Goal: Task Accomplishment & Management: Manage account settings

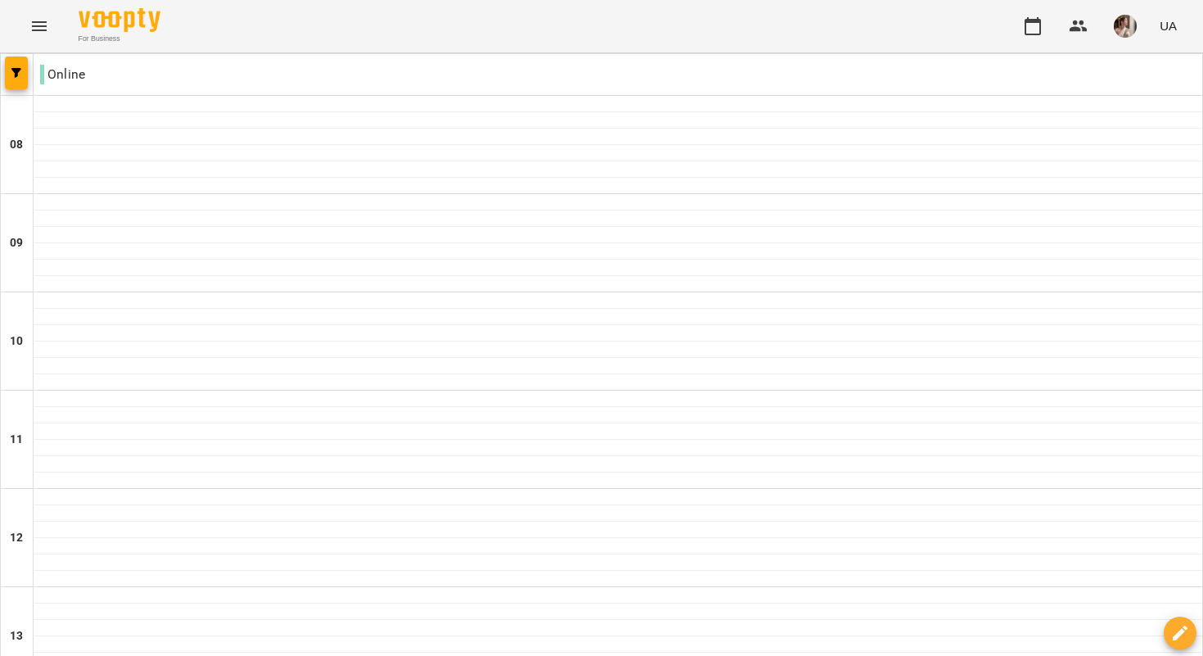
scroll to position [873, 0]
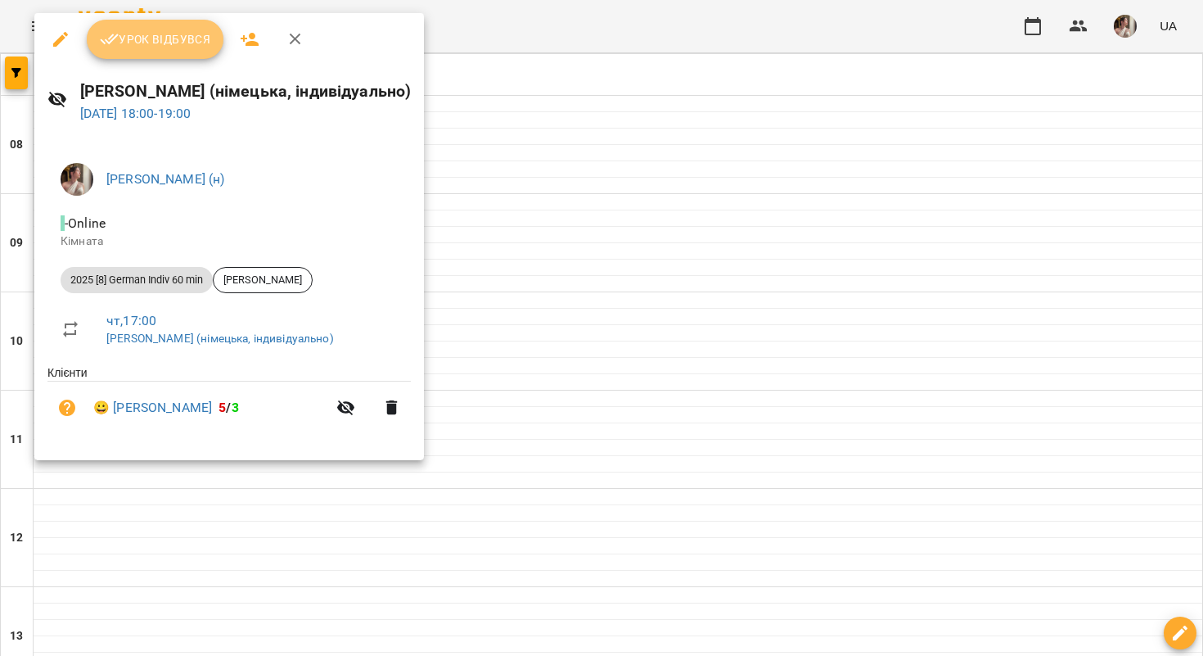
click at [147, 50] on button "Урок відбувся" at bounding box center [156, 39] width 138 height 39
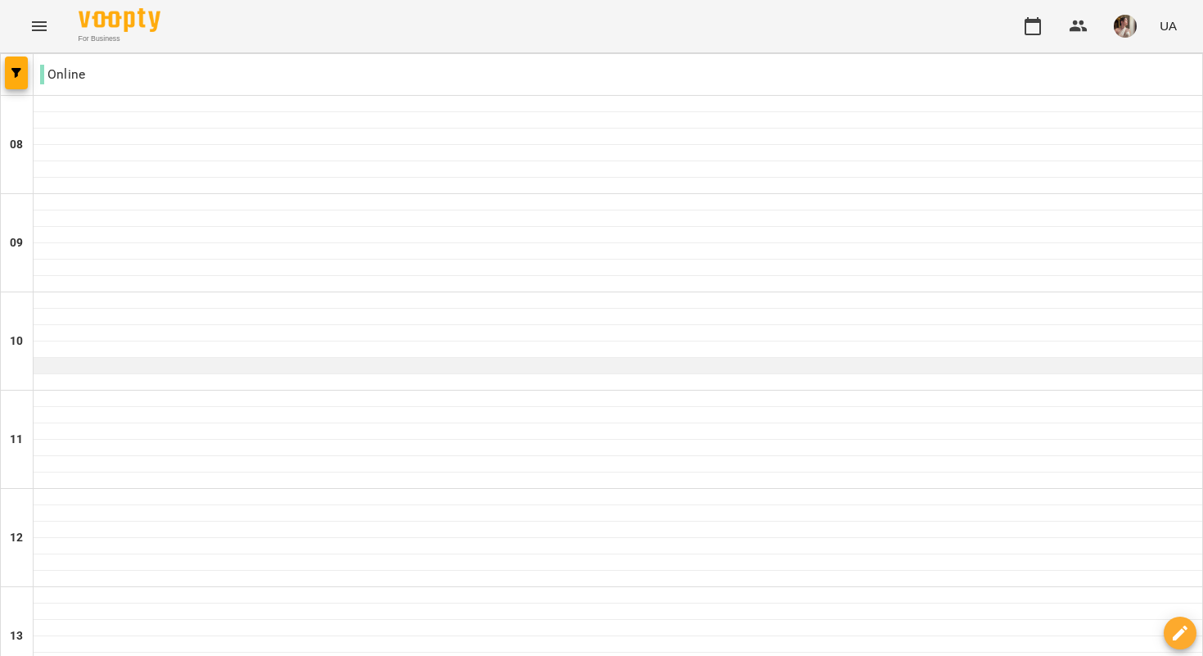
scroll to position [956, 0]
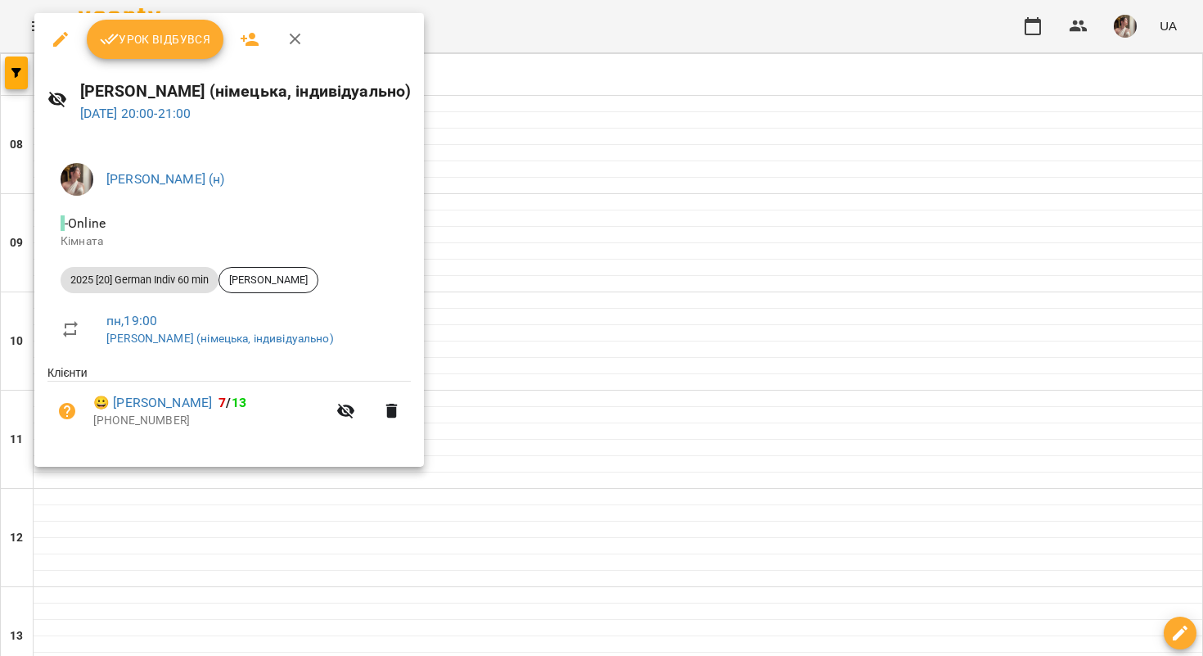
click at [163, 48] on span "Урок відбувся" at bounding box center [155, 39] width 111 height 20
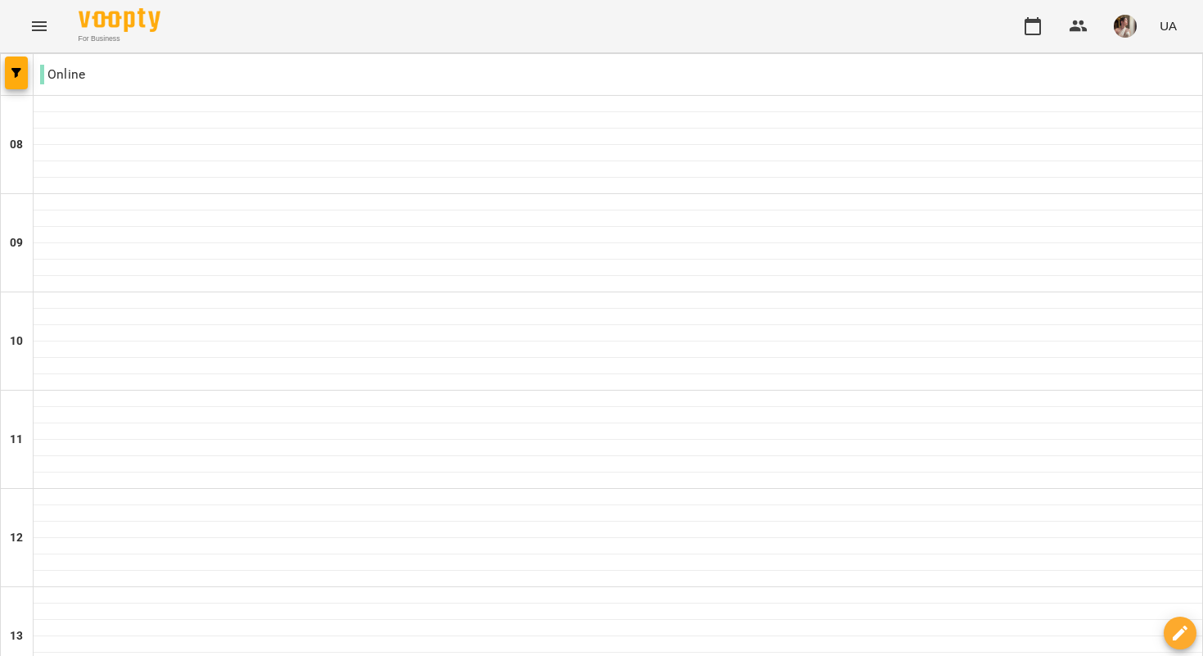
scroll to position [1022, 0]
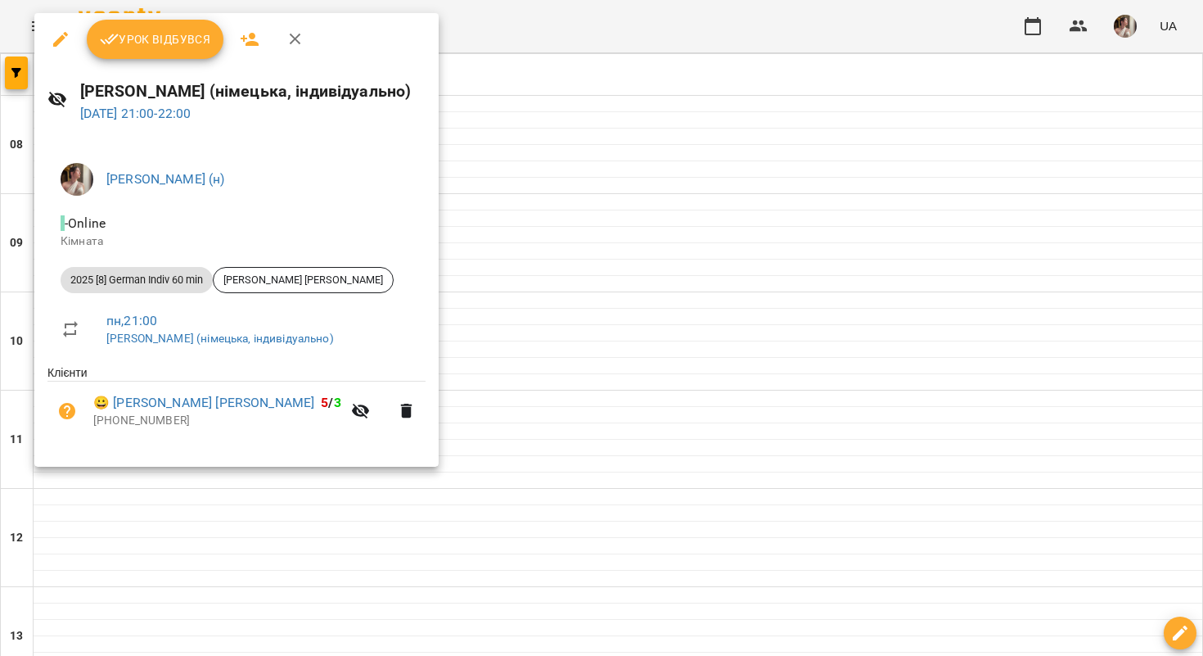
click at [163, 47] on span "Урок відбувся" at bounding box center [155, 39] width 111 height 20
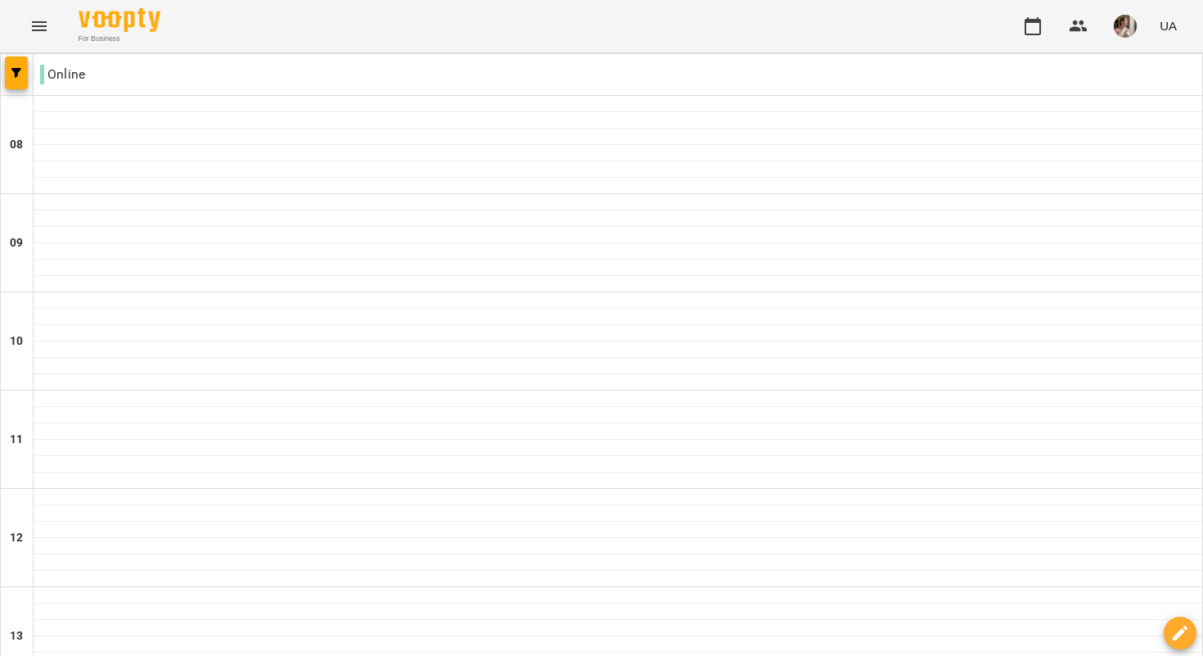
scroll to position [1022, 0]
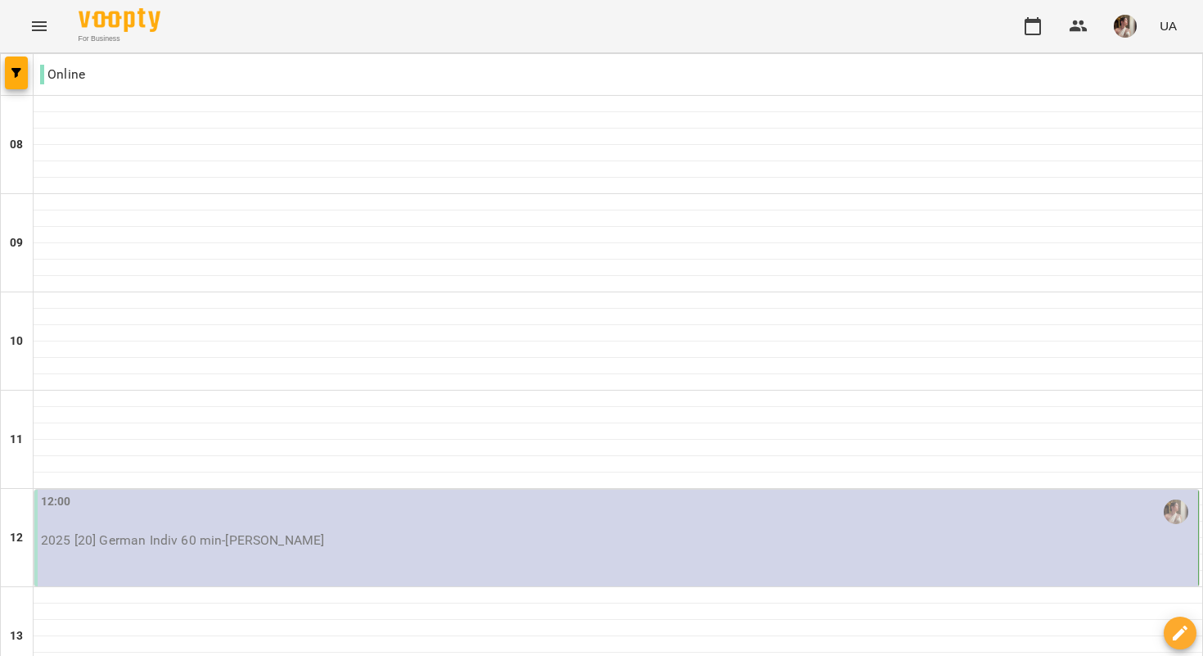
scroll to position [0, 0]
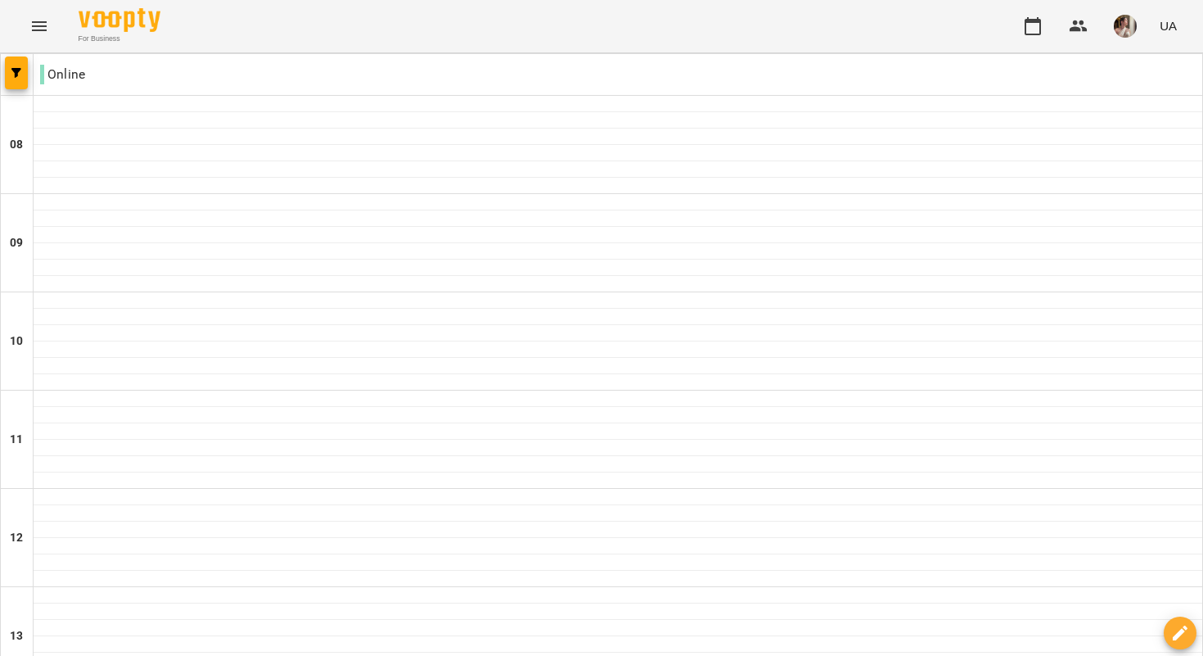
scroll to position [0, 0]
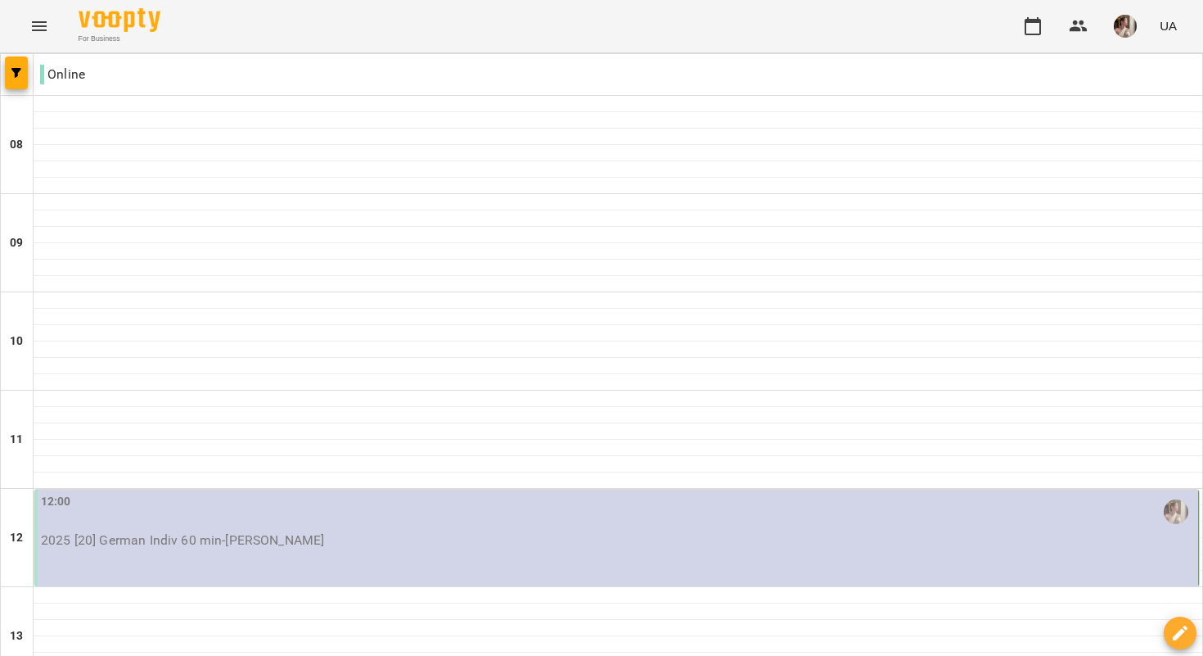
scroll to position [1022, 0]
